Goal: Information Seeking & Learning: Learn about a topic

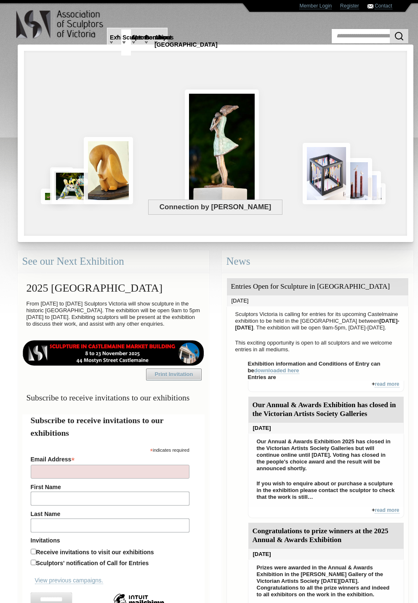
click at [126, 42] on link "Sculptors" at bounding box center [126, 42] width 10 height 26
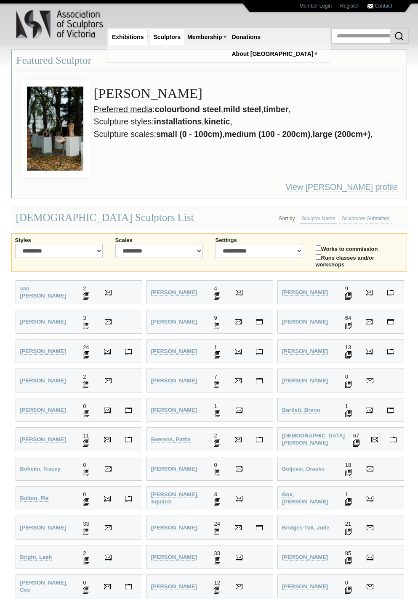
click at [113, 42] on link "Exhibitions" at bounding box center [127, 37] width 38 height 16
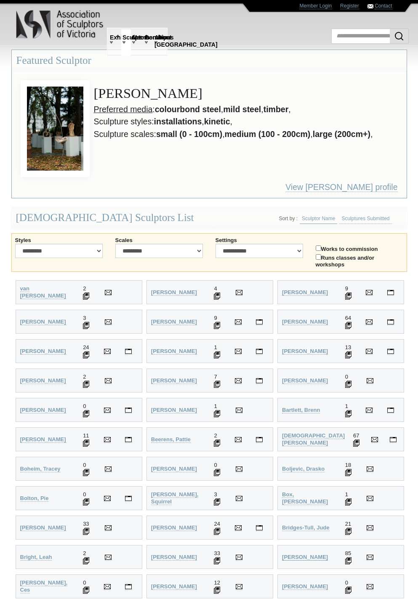
click at [298, 557] on span "[PERSON_NAME]" at bounding box center [305, 557] width 46 height 6
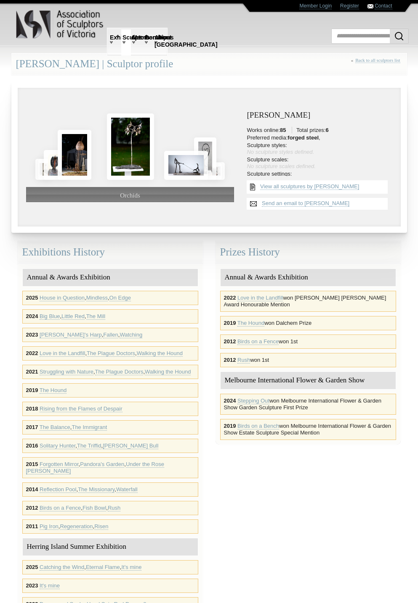
click at [62, 561] on div "2025 Catching the Wind , Eternal Flame , It's mine" at bounding box center [110, 567] width 176 height 14
